Goal: Use online tool/utility: Utilize a website feature to perform a specific function

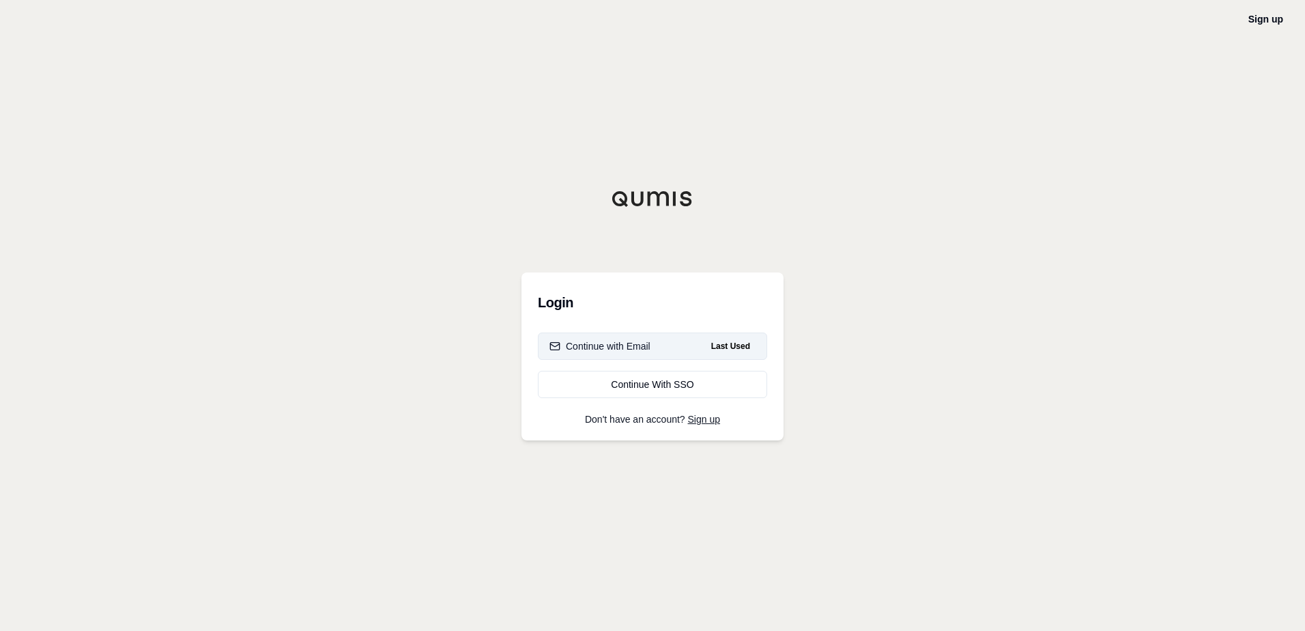
click at [611, 349] on div "Continue with Email" at bounding box center [599, 346] width 101 height 14
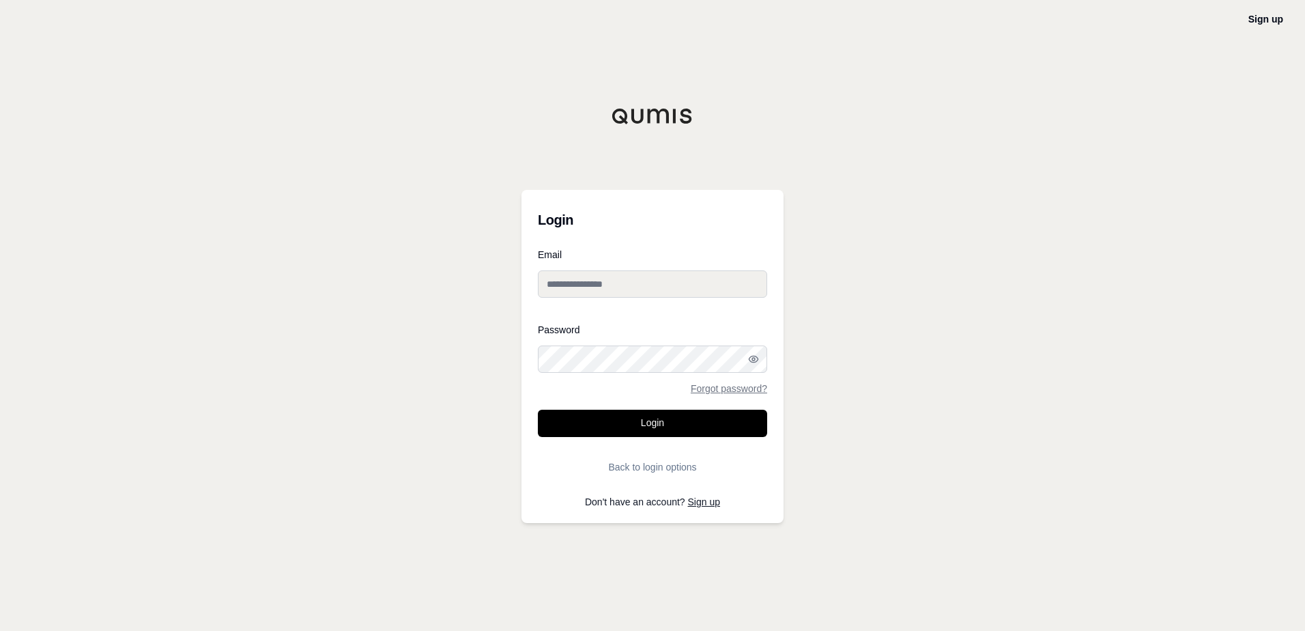
type input "**********"
click at [680, 424] on button "Login" at bounding box center [652, 422] width 229 height 27
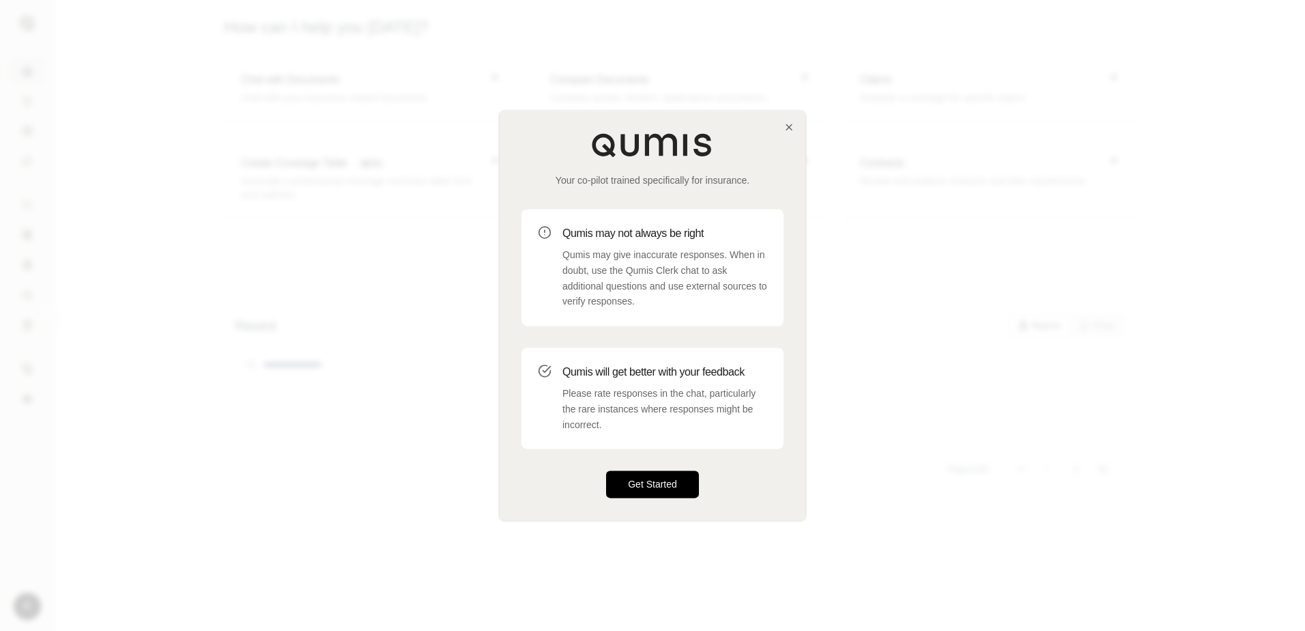
click at [667, 472] on button "Get Started" at bounding box center [652, 484] width 93 height 27
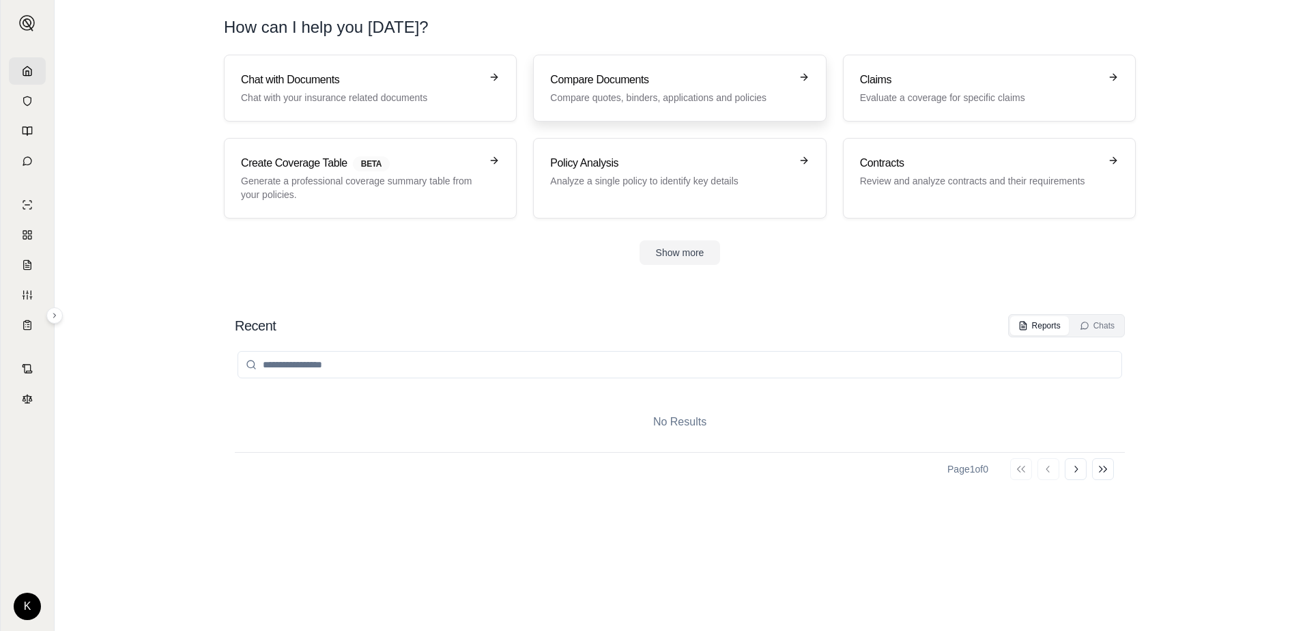
click at [702, 97] on p "Compare quotes, binders, applications and policies" at bounding box center [670, 98] width 240 height 14
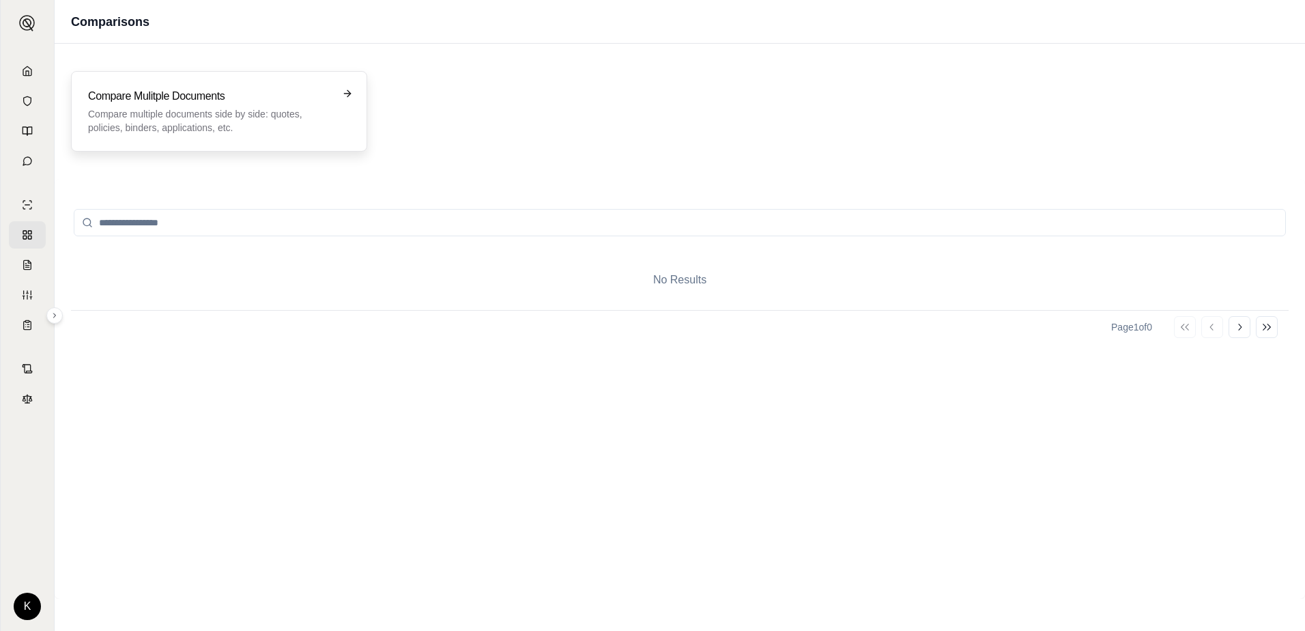
click at [347, 91] on icon at bounding box center [347, 93] width 11 height 11
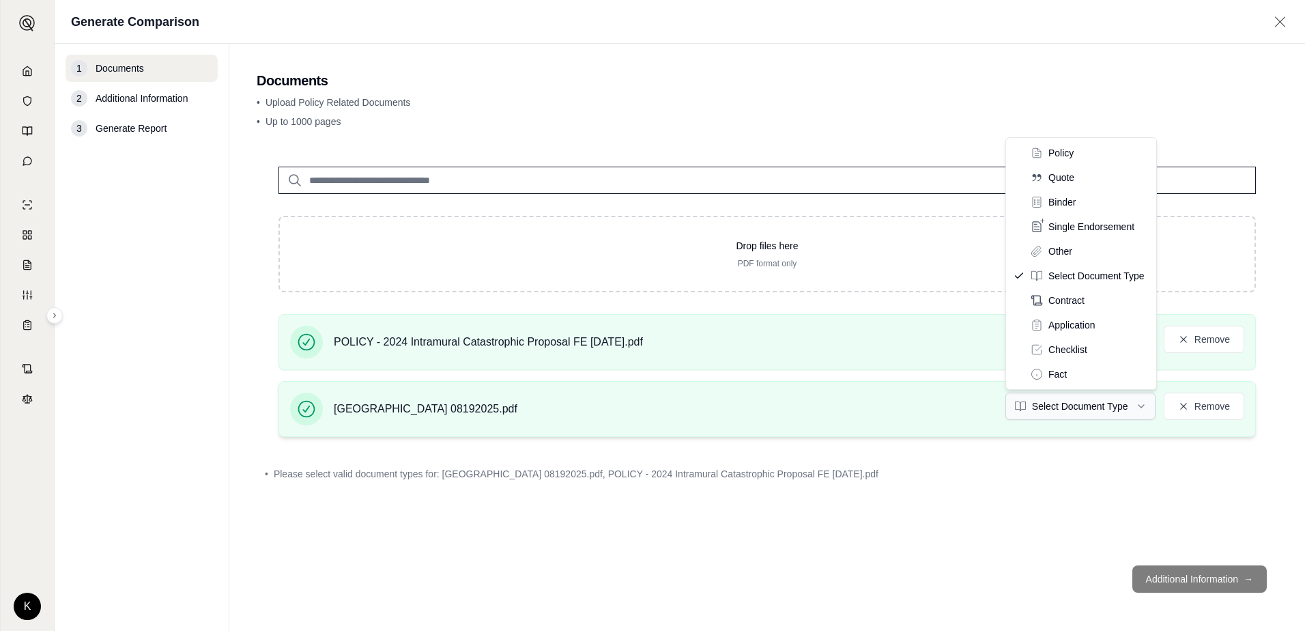
click at [1144, 407] on html "K Generate Comparison 1 Documents 2 Additional Information 3 Generate Report Do…" at bounding box center [652, 315] width 1305 height 631
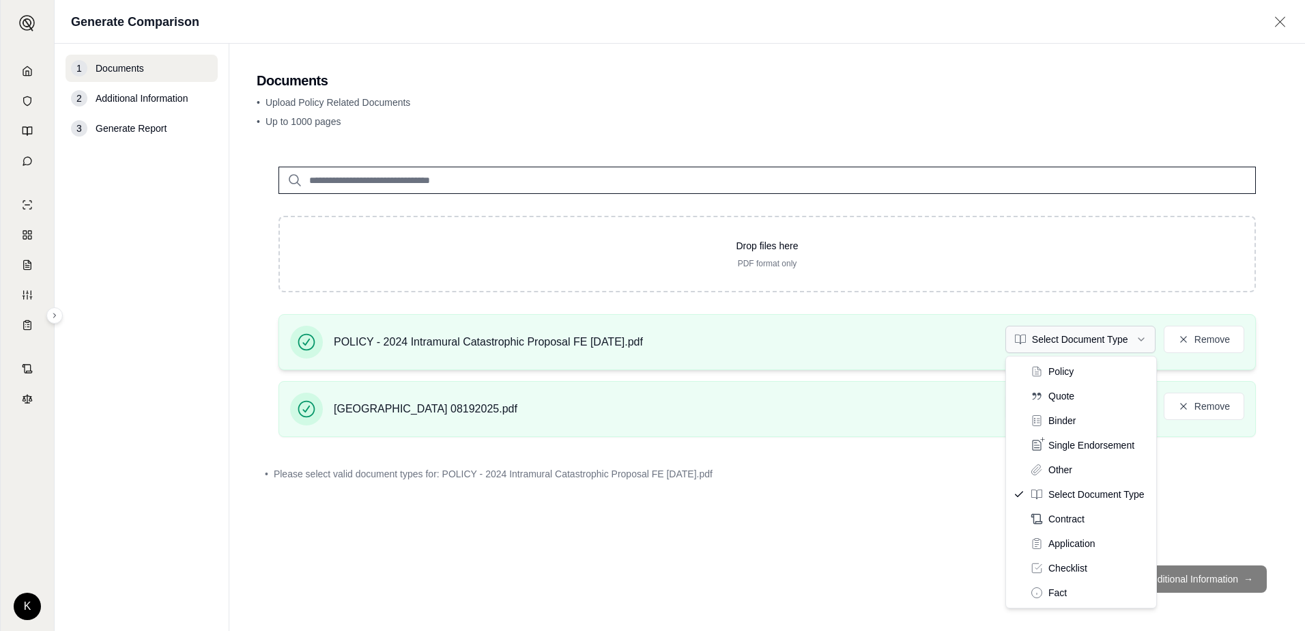
click at [1141, 341] on html "K Generate Comparison 1 Documents 2 Additional Information 3 Generate Report Do…" at bounding box center [652, 315] width 1305 height 631
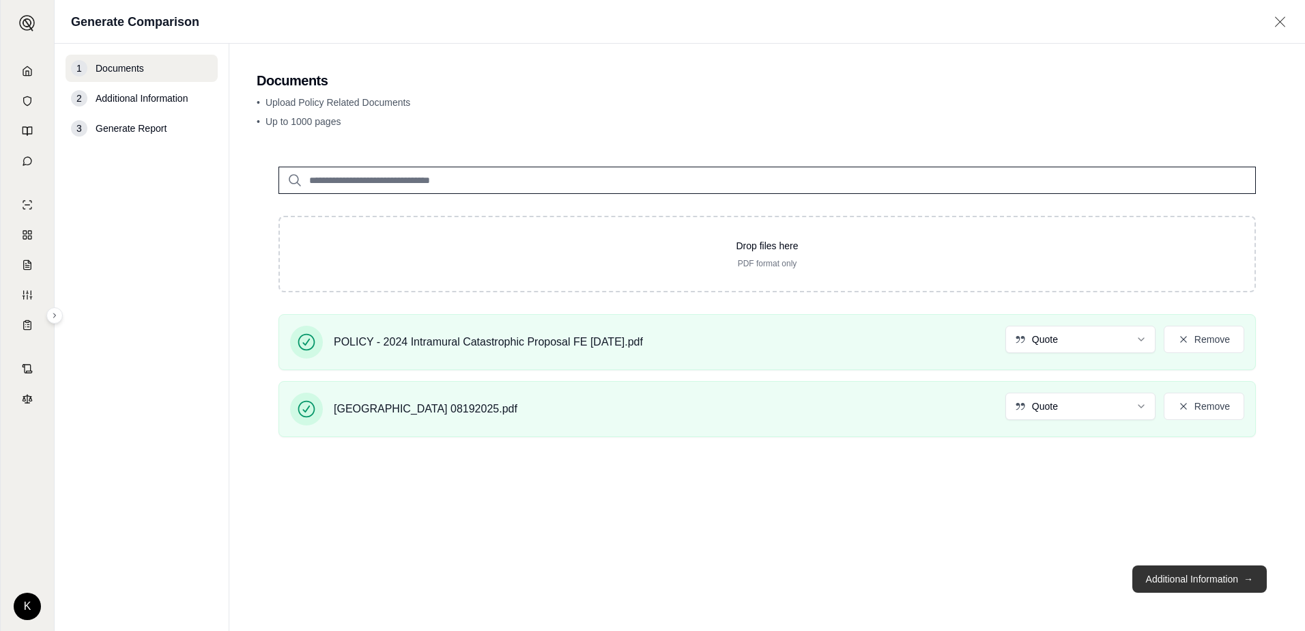
click at [1184, 583] on button "Additional Information →" at bounding box center [1199, 578] width 134 height 27
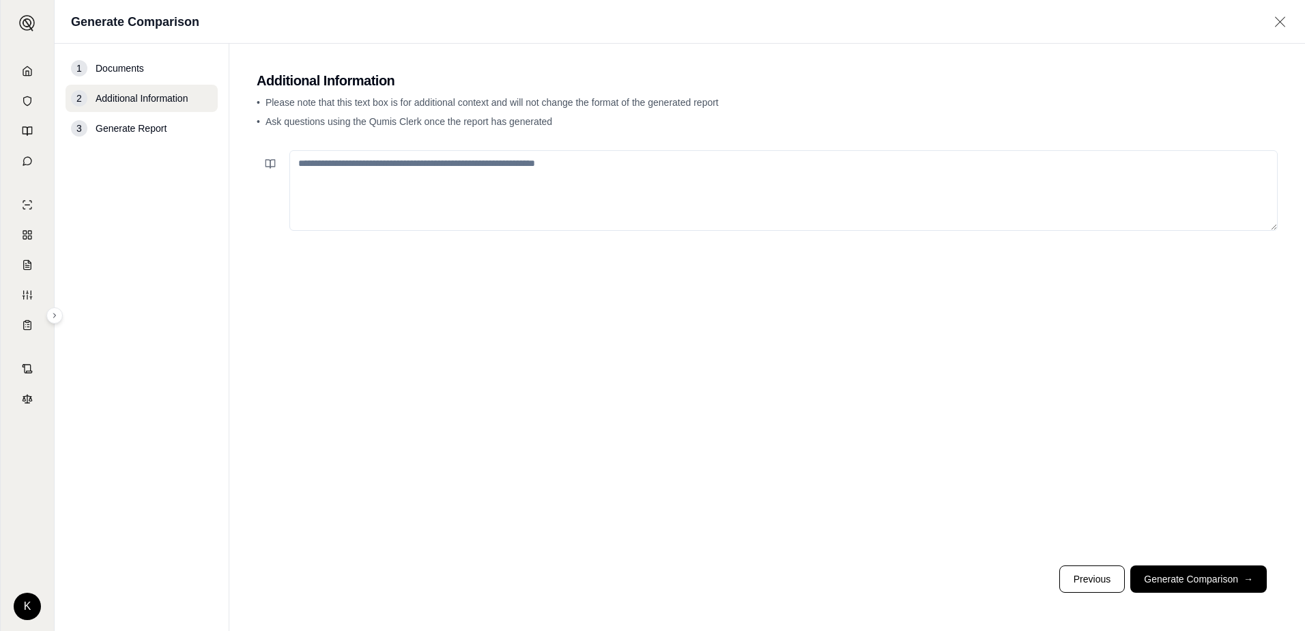
drag, startPoint x: 618, startPoint y: 171, endPoint x: 619, endPoint y: 183, distance: 11.6
click at [619, 182] on textarea at bounding box center [783, 190] width 988 height 81
type textarea "**********"
click at [1177, 581] on button "Generate Comparison →" at bounding box center [1198, 578] width 136 height 27
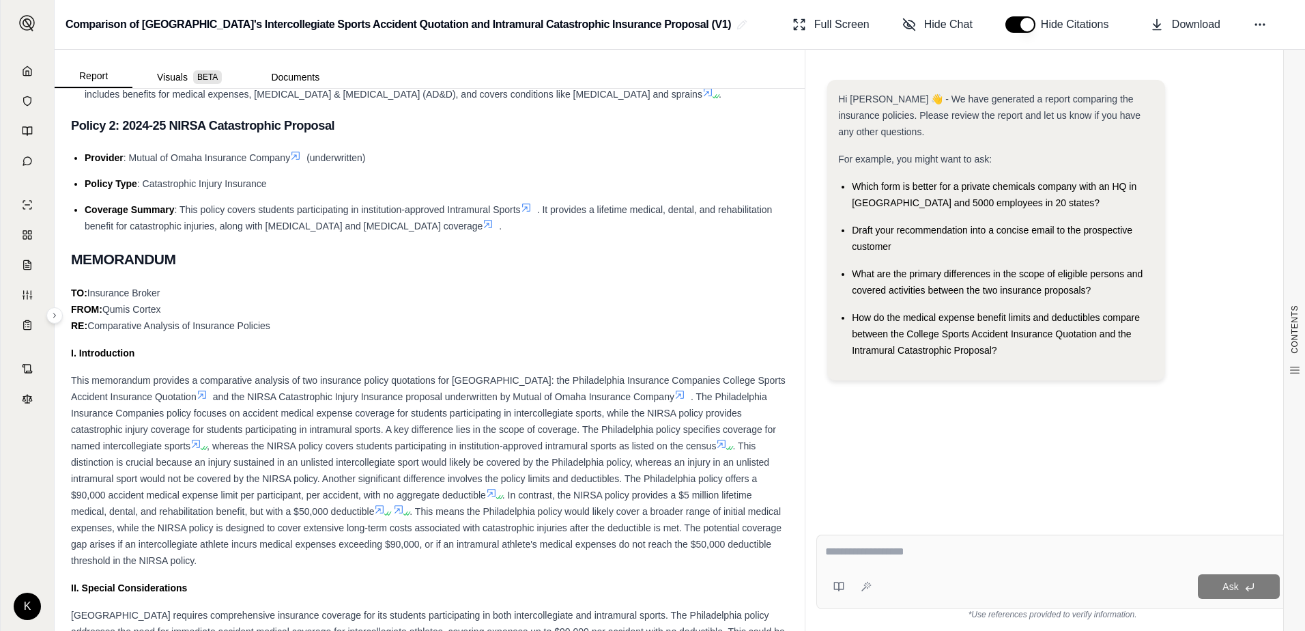
scroll to position [205, 0]
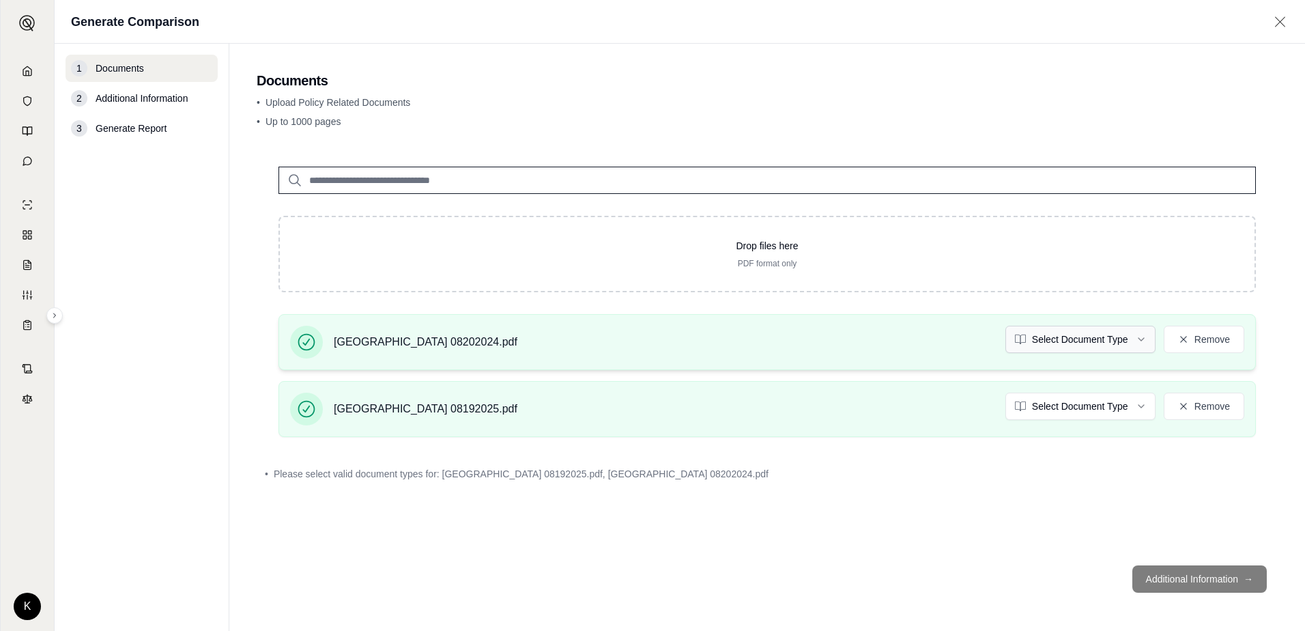
click at [1140, 338] on html "K Generate Comparison 1 Documents 2 Additional Information 3 Generate Report Do…" at bounding box center [652, 315] width 1305 height 631
click at [1140, 406] on html "K Generate Comparison 1 Documents 2 Additional Information 3 Generate Report Do…" at bounding box center [652, 315] width 1305 height 631
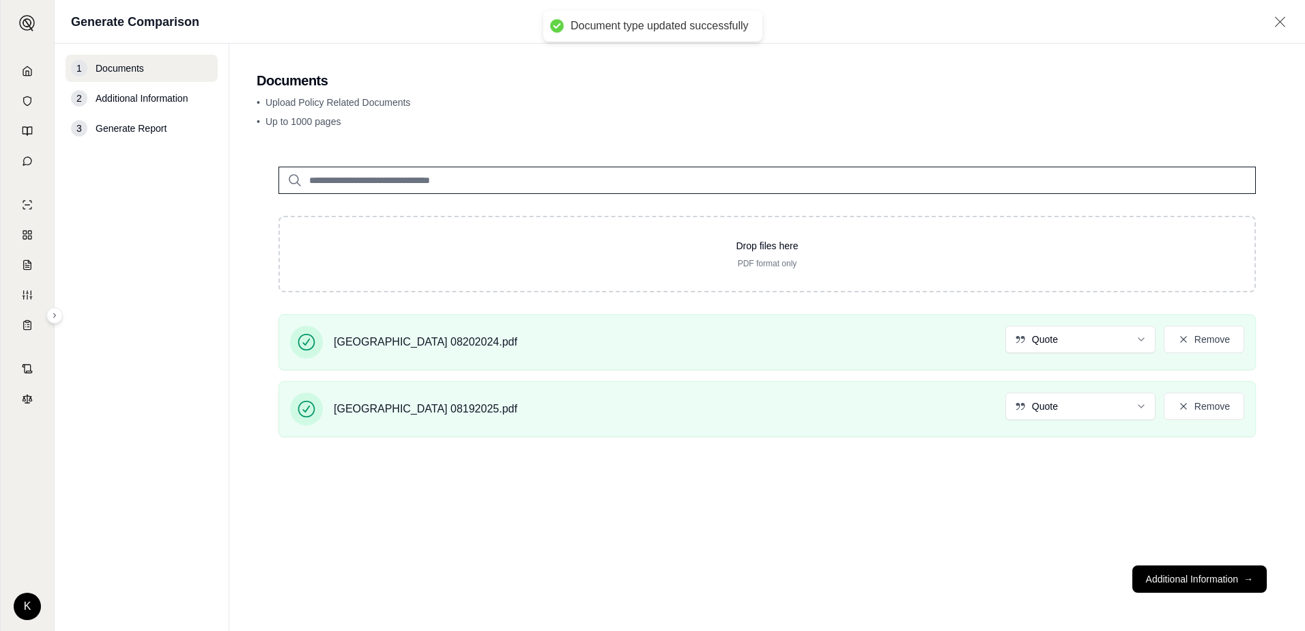
click at [1204, 578] on button "Additional Information →" at bounding box center [1199, 578] width 134 height 27
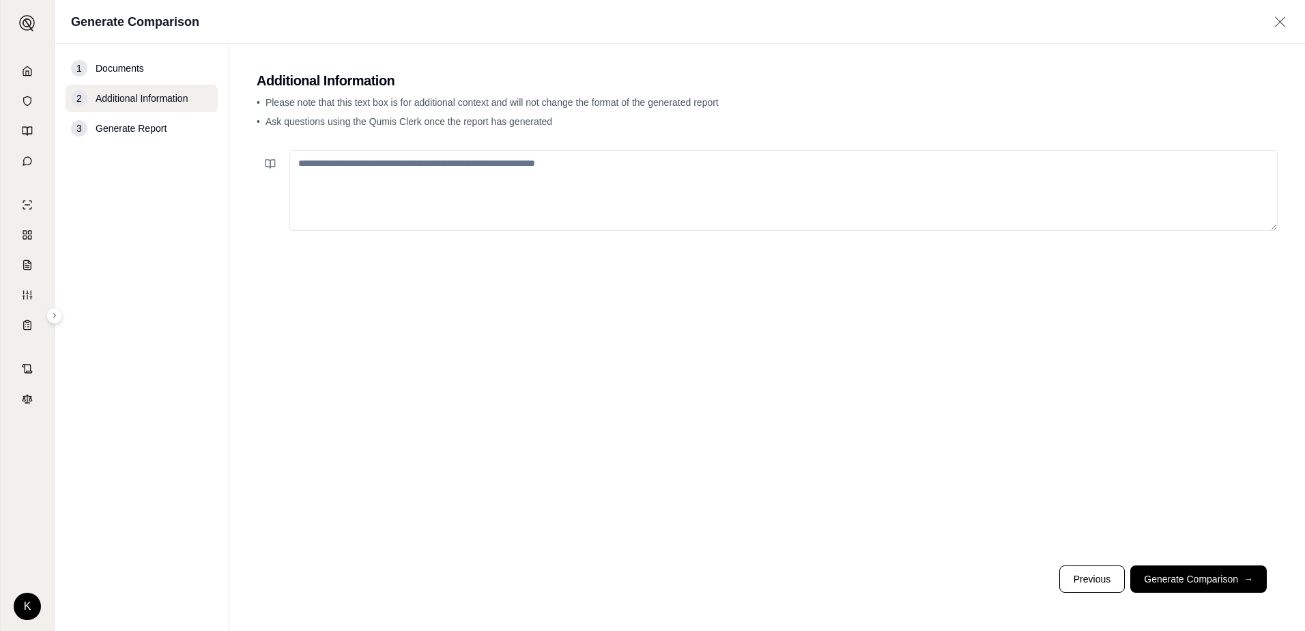
click at [438, 175] on textarea at bounding box center [783, 190] width 988 height 81
type textarea "**********"
click at [1195, 579] on button "Generate Comparison →" at bounding box center [1198, 578] width 136 height 27
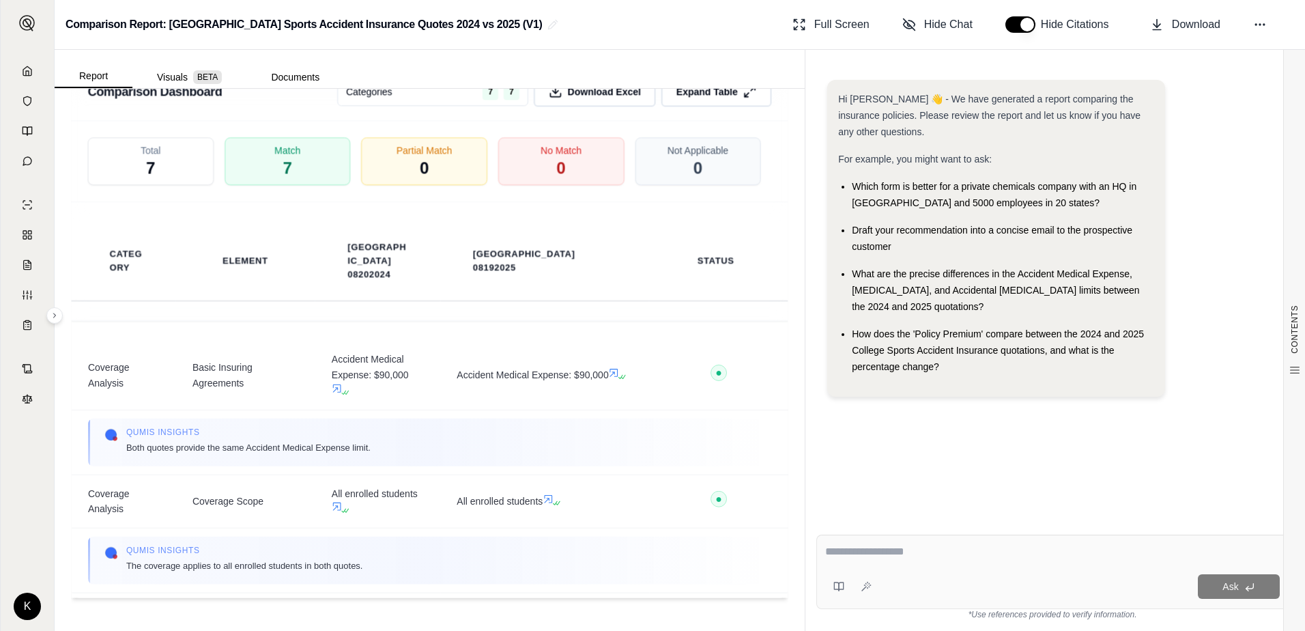
click at [867, 555] on textarea at bounding box center [1052, 551] width 454 height 16
type textarea "**********"
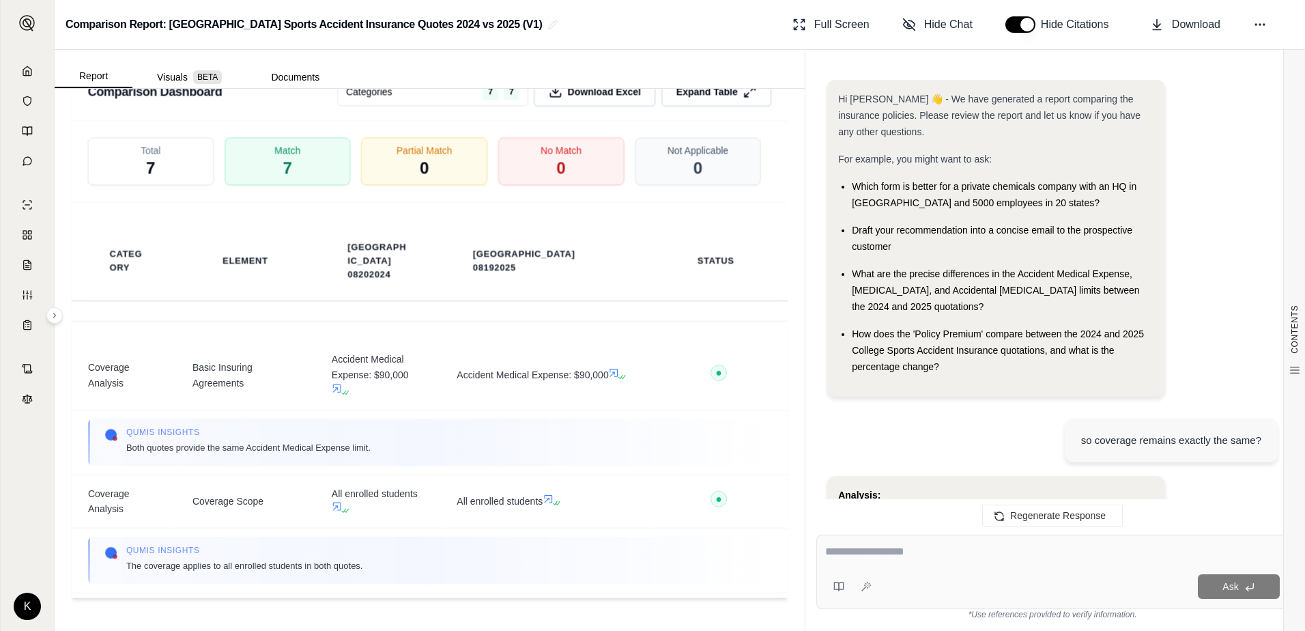
scroll to position [1404, 0]
